Goal: Task Accomplishment & Management: Complete application form

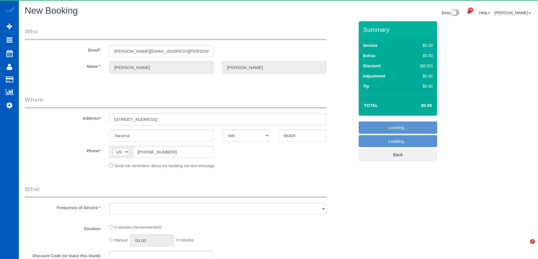
select select "WA"
select select "object:13752"
select select "199"
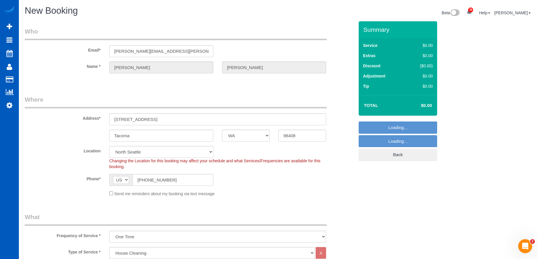
select select "2"
click at [113, 191] on div "Send me reminders about my booking via text message" at bounding box center [218, 193] width 226 height 6
select select "object:14103"
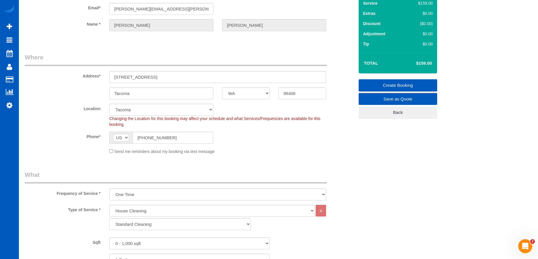
scroll to position [87, 0]
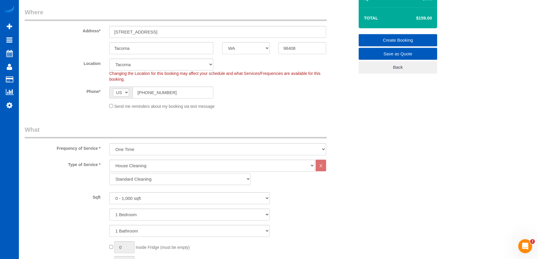
click at [202, 180] on select "Standard Cleaning Deep Cleaning Move In/ Out Cleaning" at bounding box center [180, 179] width 142 height 12
select select "367"
click at [109, 173] on select "Standard Cleaning Deep Cleaning Move In/ Out Cleaning" at bounding box center [180, 179] width 142 height 12
click at [200, 201] on select "0 - 1,000 sqft 1,001 - 1,500 sqft 1,501 - 2,000 sqft 2,001 - 2,500 sqft 2,501 -…" at bounding box center [189, 198] width 161 height 12
select select "1501"
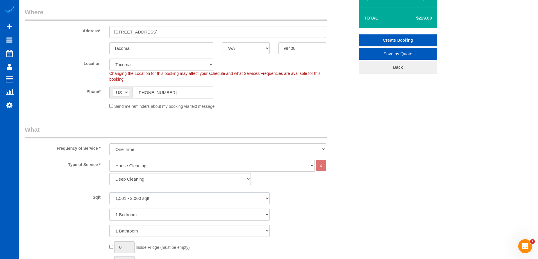
click at [109, 192] on select "0 - 1,000 sqft 1,001 - 1,500 sqft 1,501 - 2,000 sqft 2,001 - 2,500 sqft 2,501 -…" at bounding box center [189, 198] width 161 height 12
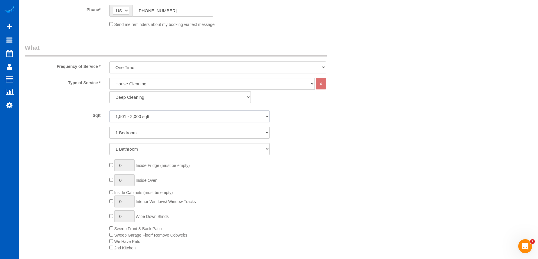
scroll to position [175, 0]
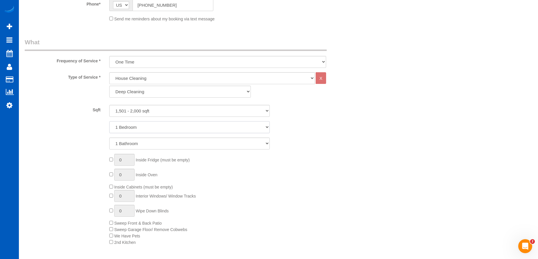
drag, startPoint x: 186, startPoint y: 126, endPoint x: 186, endPoint y: 133, distance: 6.7
click at [186, 126] on select "1 Bedroom 2 Bedrooms 3 Bedrooms 4 Bedrooms 5 Bedrooms 6 Bedrooms 7 Bedrooms" at bounding box center [189, 127] width 161 height 12
select select "3"
click at [109, 121] on select "1 Bedroom 2 Bedrooms 3 Bedrooms 4 Bedrooms 5 Bedrooms 6 Bedrooms 7 Bedrooms" at bounding box center [189, 127] width 161 height 12
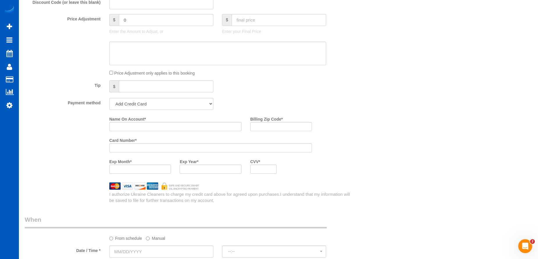
scroll to position [553, 0]
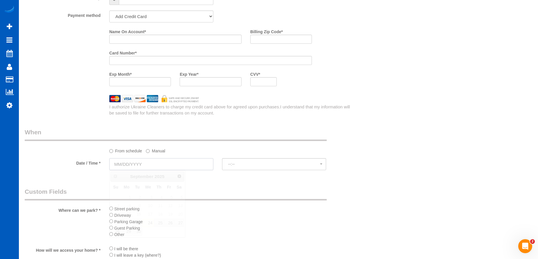
click at [189, 163] on input "text" at bounding box center [161, 164] width 104 height 12
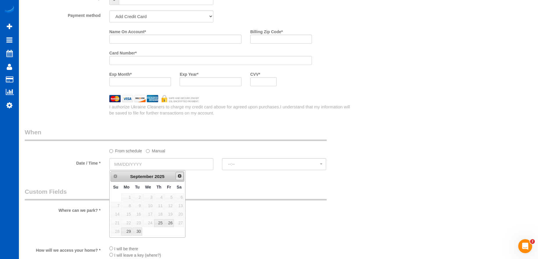
click at [181, 177] on span "Next" at bounding box center [179, 175] width 5 height 5
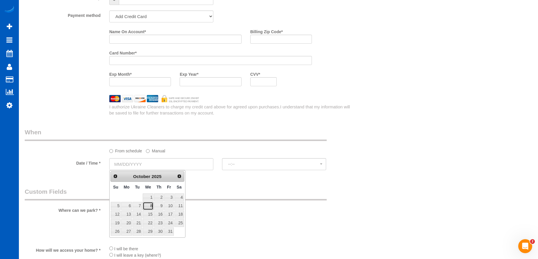
click at [150, 203] on link "8" at bounding box center [148, 206] width 11 height 8
type input "[DATE]"
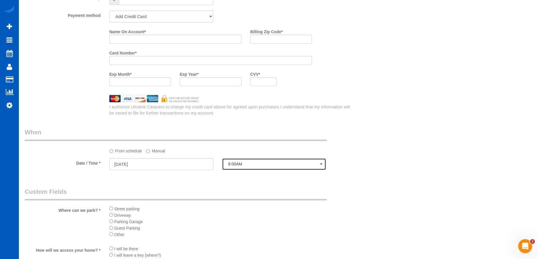
click at [255, 164] on span "8:00AM" at bounding box center [274, 163] width 92 height 5
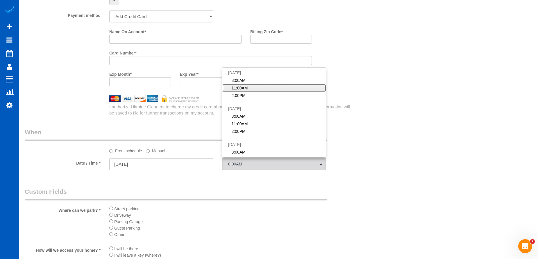
click at [253, 88] on link "11:00AM" at bounding box center [275, 88] width 104 height 8
select select "spot140"
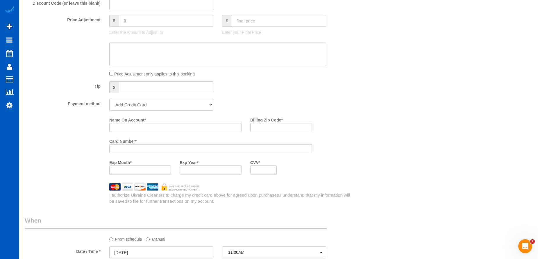
scroll to position [436, 0]
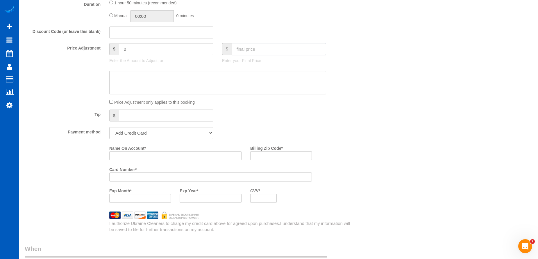
click at [264, 48] on input "text" at bounding box center [279, 49] width 95 height 12
type input "287.1"
click at [209, 84] on textarea at bounding box center [217, 83] width 217 height 24
type input "-76.9"
click at [133, 79] on textarea at bounding box center [217, 83] width 217 height 24
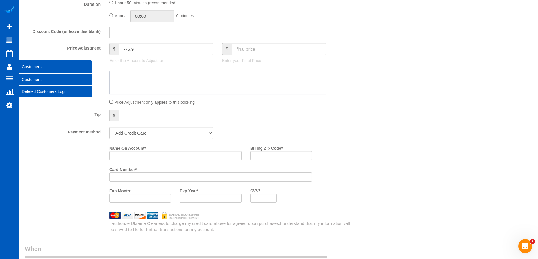
paste textarea "Main floor only"
type textarea "Main floor only"
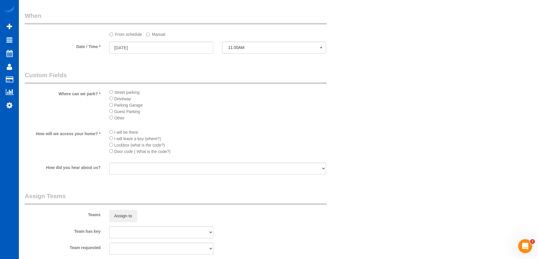
scroll to position [799, 0]
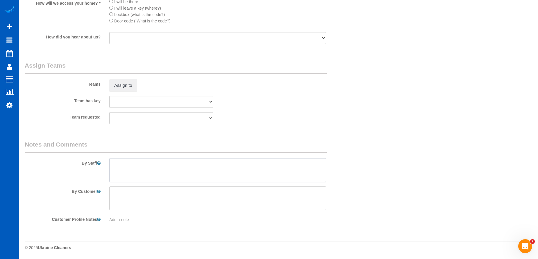
click at [177, 175] on textarea at bounding box center [217, 170] width 217 height 24
click at [196, 170] on textarea at bounding box center [217, 170] width 217 height 24
paste textarea "We are only cleaning the main floor. The pets will be secured upstairs while yo…"
type textarea "Booked by [PERSON_NAME]. We are only cleaning the main floor. The pets will be …"
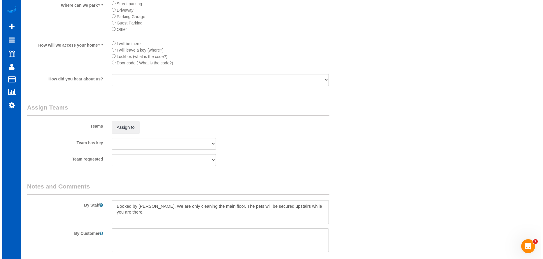
scroll to position [683, 0]
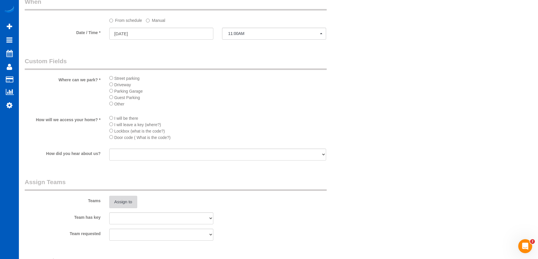
click at [129, 201] on button "Assign to" at bounding box center [123, 201] width 28 height 12
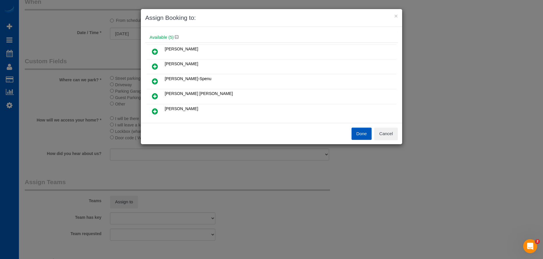
scroll to position [29, 0]
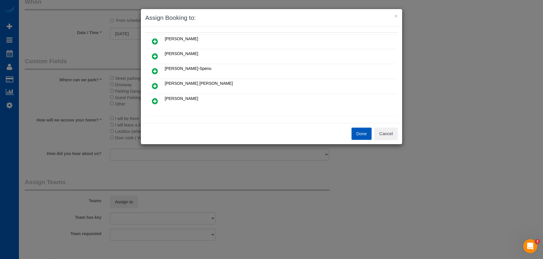
click at [154, 70] on icon at bounding box center [155, 70] width 6 height 7
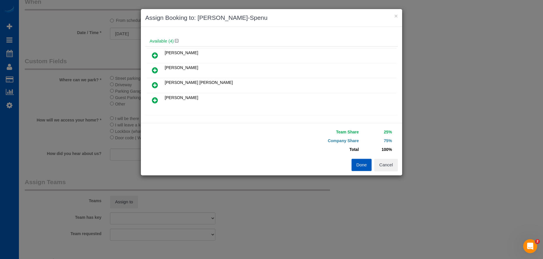
scroll to position [43, 0]
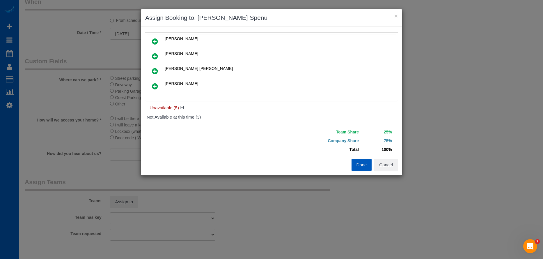
click at [154, 70] on icon at bounding box center [155, 70] width 6 height 7
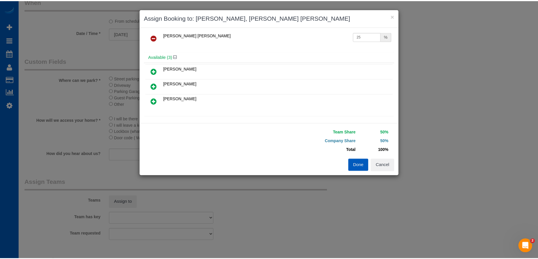
scroll to position [0, 0]
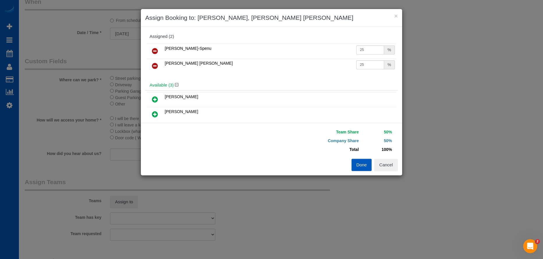
click at [359, 166] on button "Done" at bounding box center [361, 165] width 20 height 12
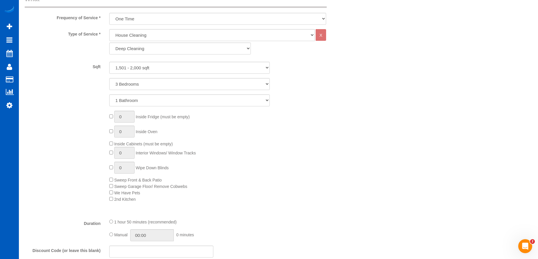
scroll to position [334, 0]
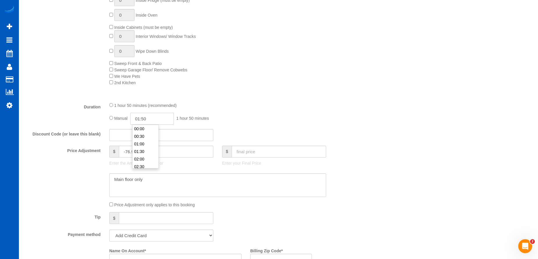
click at [143, 117] on input "01:50" at bounding box center [152, 119] width 44 height 12
type input "03:00"
click at [145, 143] on li "03:00" at bounding box center [146, 145] width 26 height 8
select select "spot154"
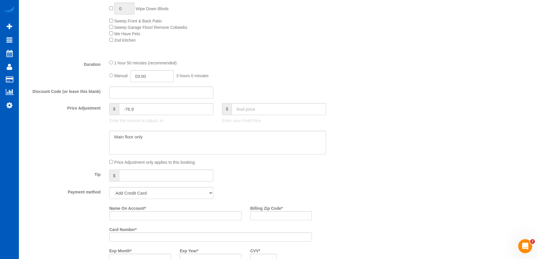
scroll to position [450, 0]
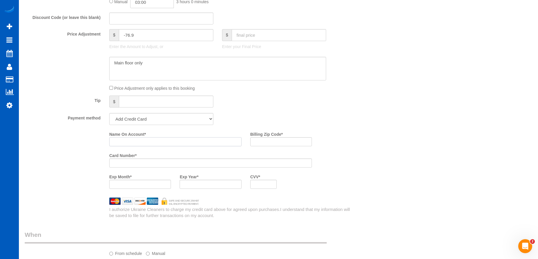
click at [161, 144] on input "Name On Account *" at bounding box center [175, 141] width 132 height 9
paste input "[PERSON_NAME]"
type input "[PERSON_NAME]"
click at [272, 137] on label "Billing Zip Code *" at bounding box center [266, 133] width 33 height 8
click at [272, 137] on input "Billing Zip Code *" at bounding box center [281, 141] width 62 height 9
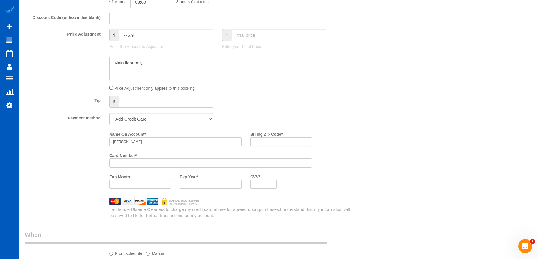
click at [271, 140] on input "Billing Zip Code *" at bounding box center [281, 141] width 62 height 9
paste input "98408"
type input "98408"
click at [262, 181] on div at bounding box center [263, 183] width 26 height 9
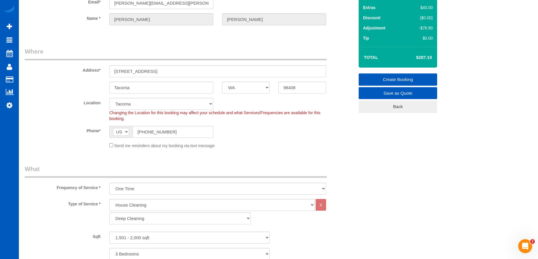
scroll to position [0, 0]
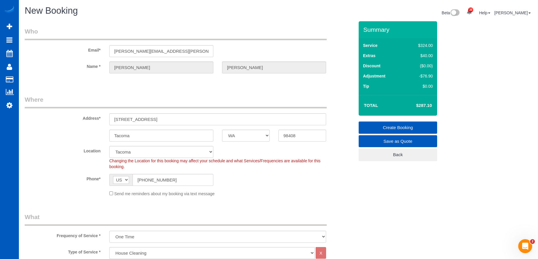
click at [377, 124] on link "Create Booking" at bounding box center [398, 127] width 79 height 12
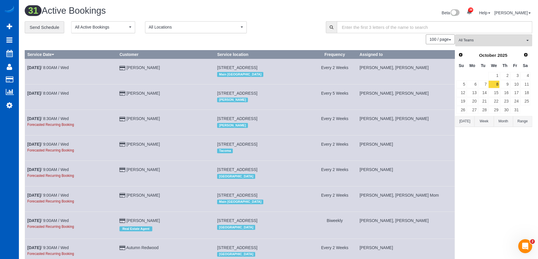
click at [464, 122] on button "[DATE]" at bounding box center [465, 121] width 19 height 11
click at [289, 17] on div "Beta 38 Your Notifications You have 0 alerts × You have 1 to charge for [DATE] …" at bounding box center [408, 13] width 258 height 15
